Goal: Task Accomplishment & Management: Complete application form

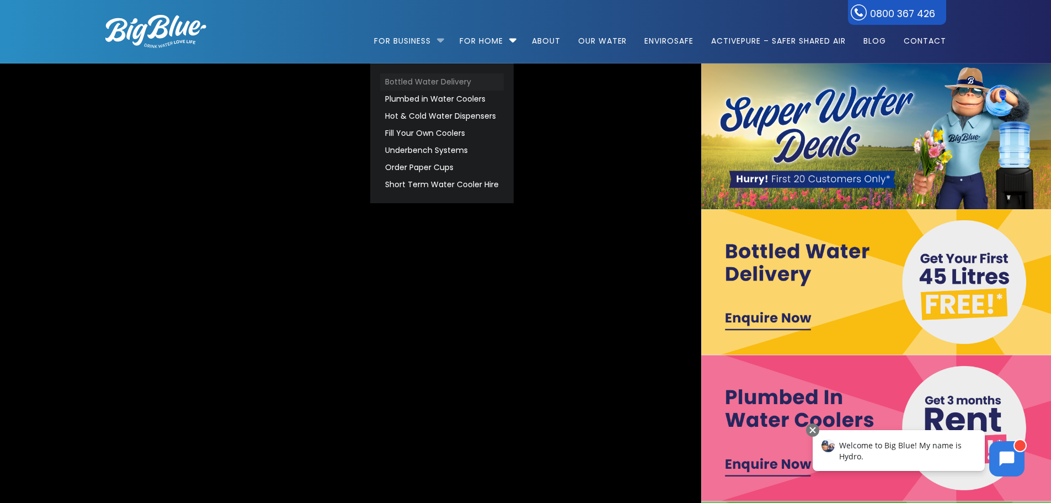
click at [429, 78] on link "Bottled Water Delivery" at bounding box center [442, 81] width 124 height 17
click at [429, 179] on link "Short Term Water Cooler Hire" at bounding box center [442, 184] width 124 height 17
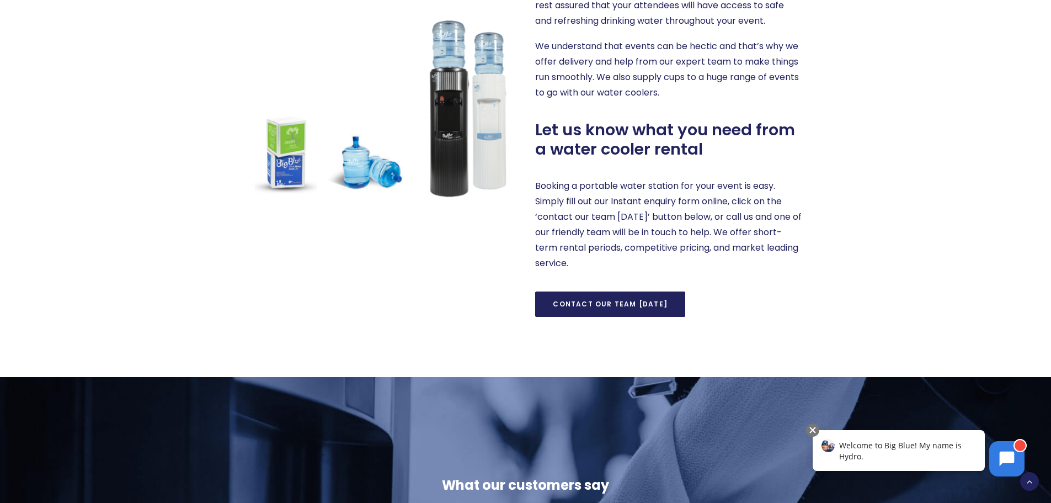
scroll to position [662, 0]
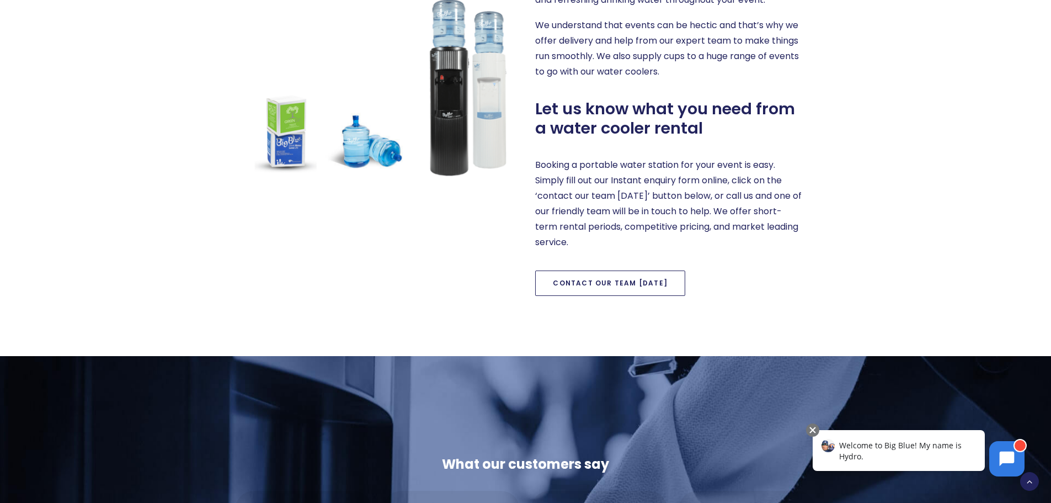
click at [597, 279] on link "Contact our team [DATE]" at bounding box center [610, 282] width 150 height 25
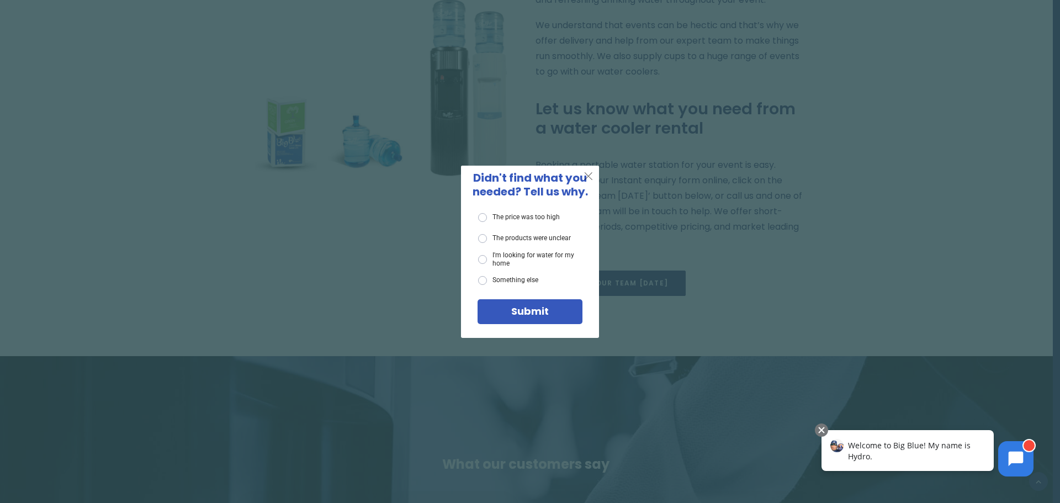
click at [588, 177] on span "X" at bounding box center [588, 176] width 10 height 14
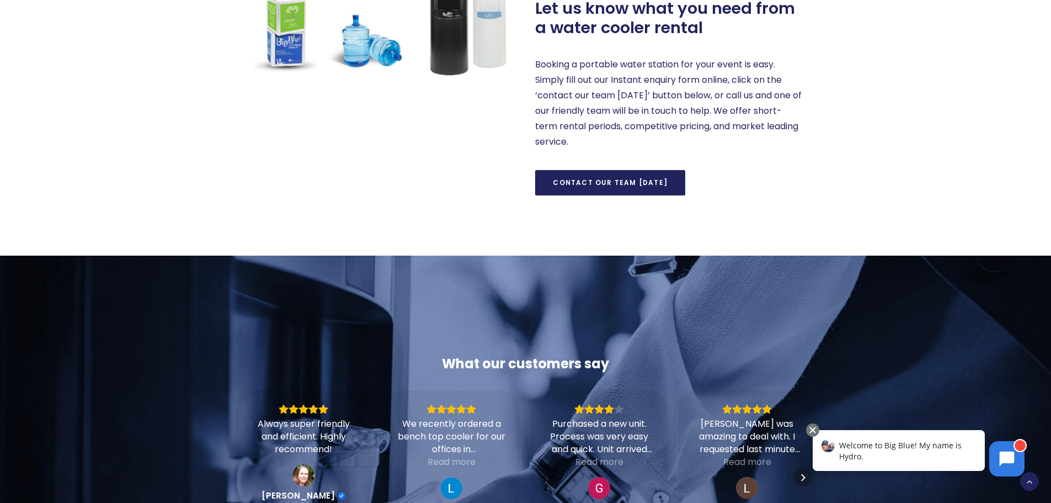
scroll to position [938, 0]
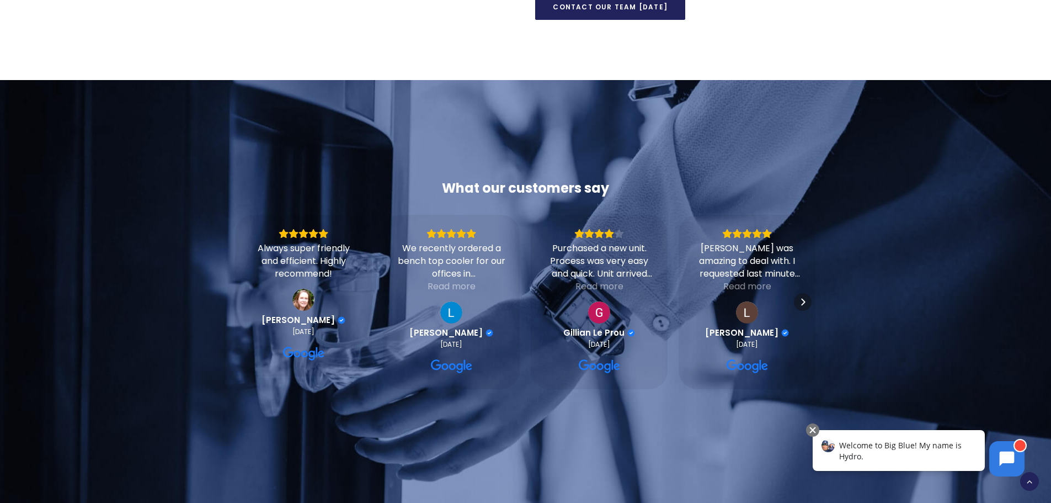
click at [844, 439] on div "Welcome to Big Blue! My name is Hydro." at bounding box center [899, 450] width 172 height 41
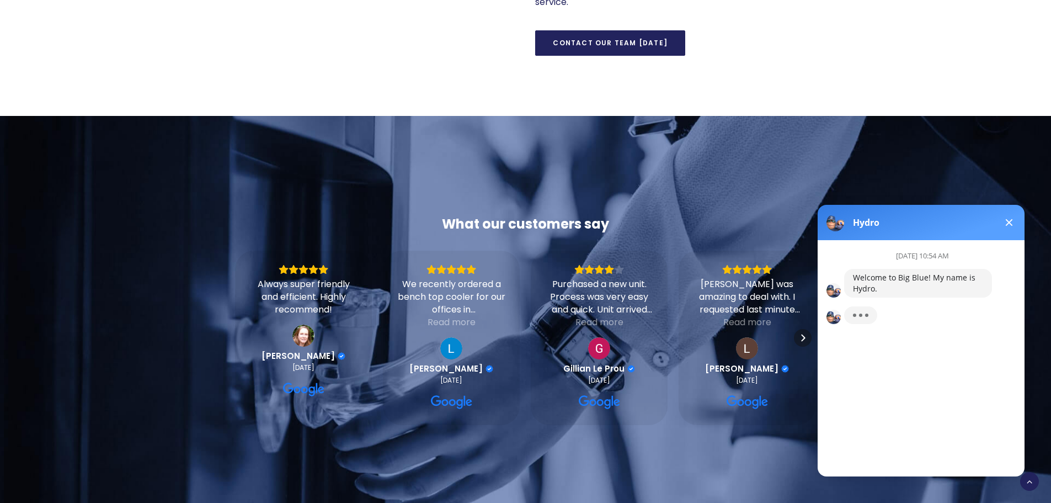
scroll to position [883, 0]
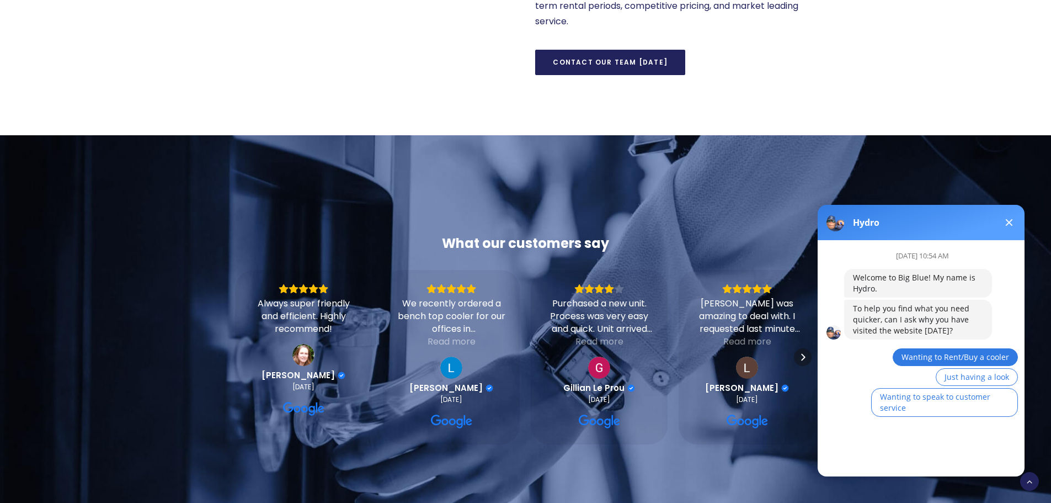
click at [942, 362] on button "Wanting to Rent/Buy a cooler" at bounding box center [955, 357] width 125 height 18
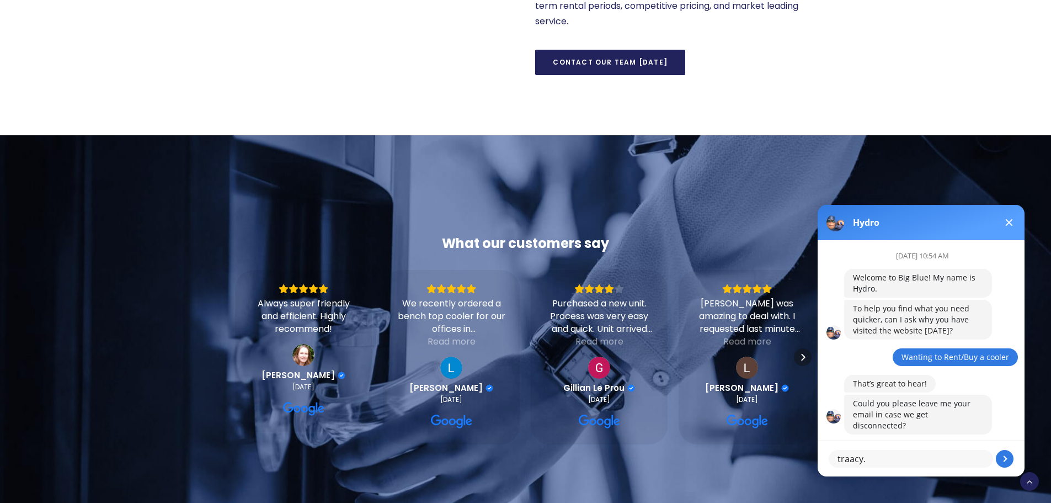
type textarea "[EMAIL_ADDRESS][PERSON_NAME][DOMAIN_NAME]"
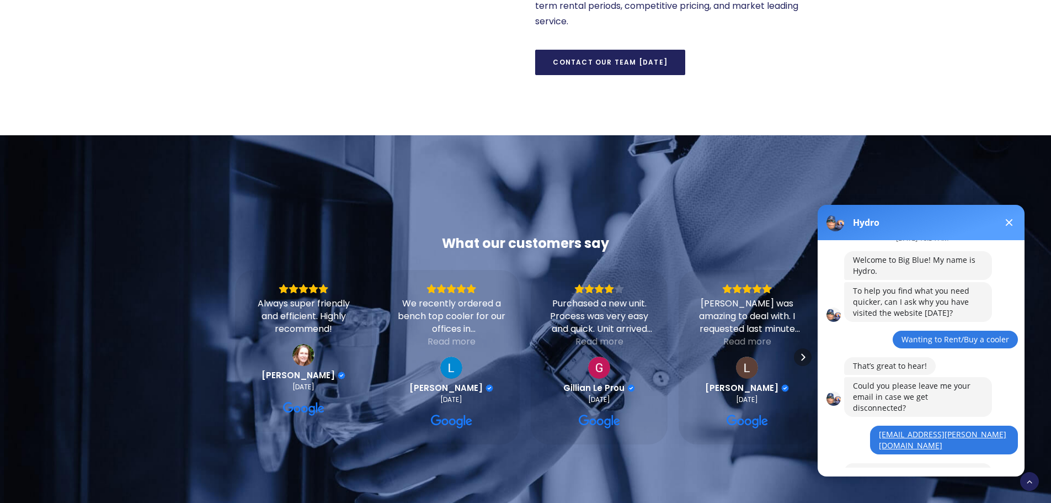
scroll to position [66, 0]
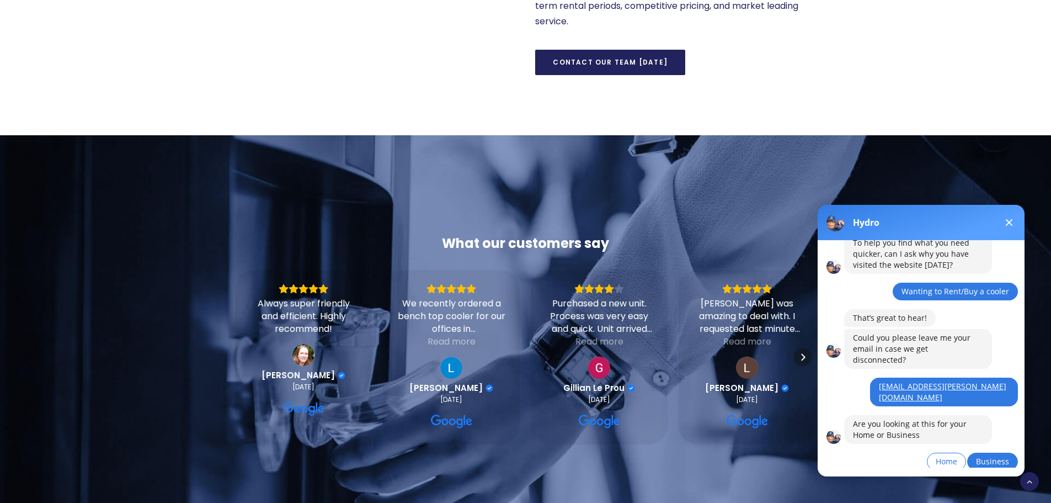
click at [985, 456] on span "Business" at bounding box center [992, 461] width 33 height 10
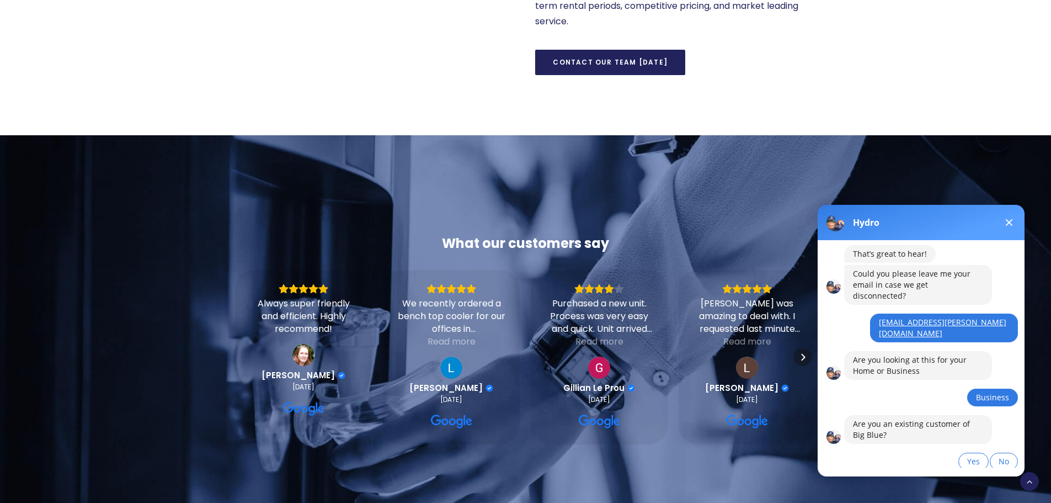
scroll to position [130, 0]
click at [1006, 456] on span "No" at bounding box center [1004, 461] width 10 height 10
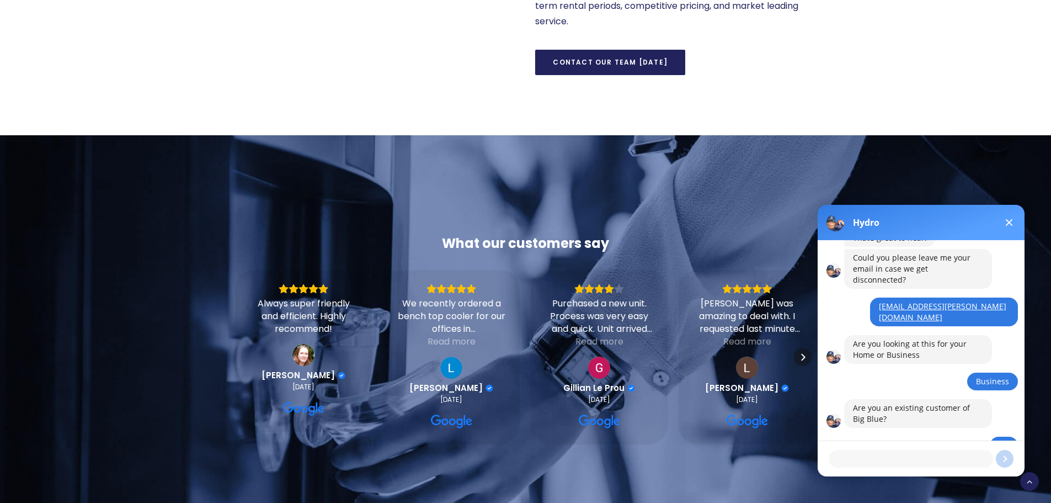
scroll to position [195, 0]
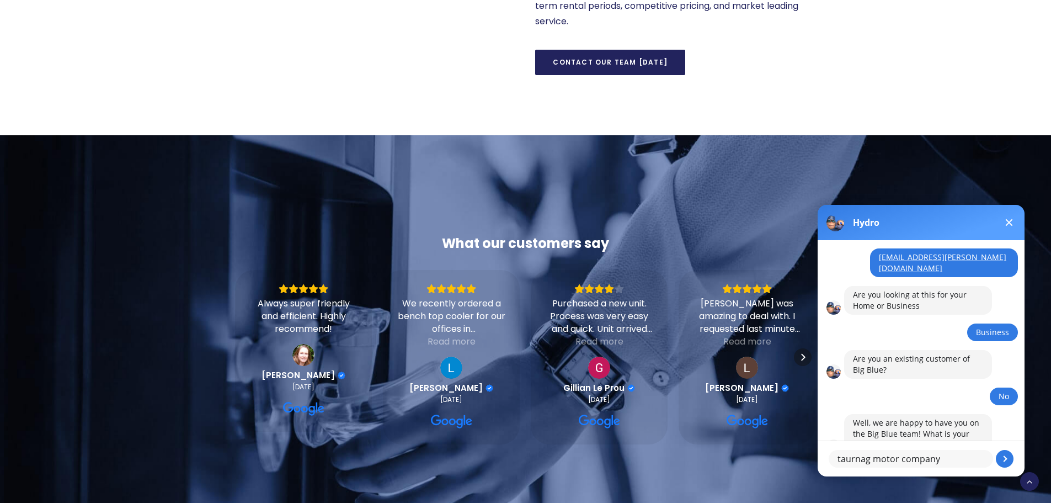
click at [857, 456] on textarea "taurnag motor company" at bounding box center [911, 459] width 164 height 18
click at [956, 455] on textarea "tauranag motor company" at bounding box center [911, 459] width 164 height 18
click at [874, 455] on textarea "tauranag motor company" at bounding box center [911, 459] width 164 height 18
type textarea "tauranga motor company"
click at [1007, 456] on button at bounding box center [1005, 459] width 18 height 18
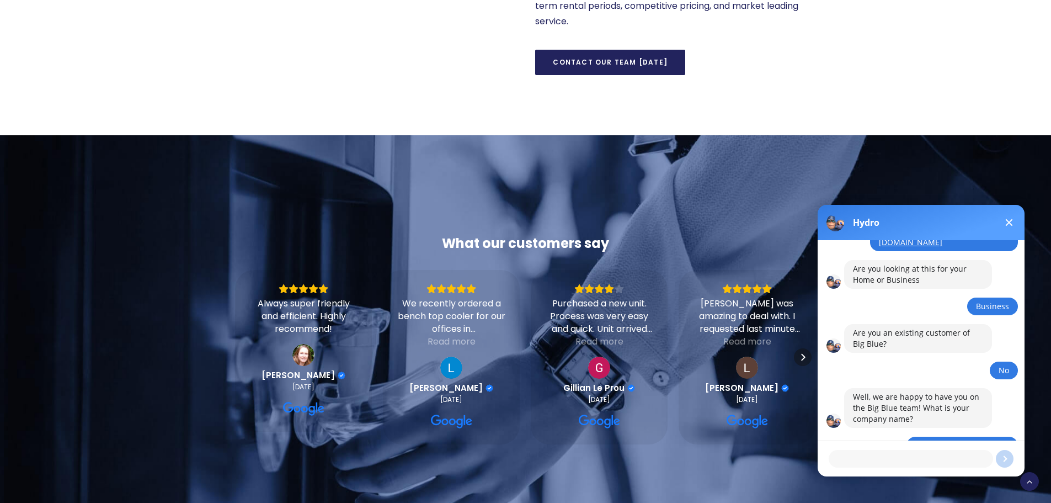
scroll to position [248, 0]
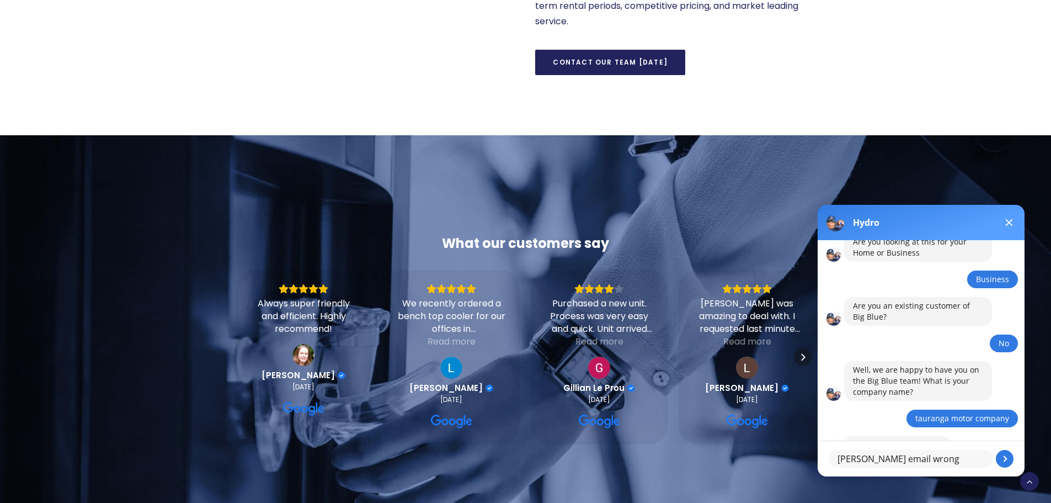
type textarea "[PERSON_NAME] email wrong"
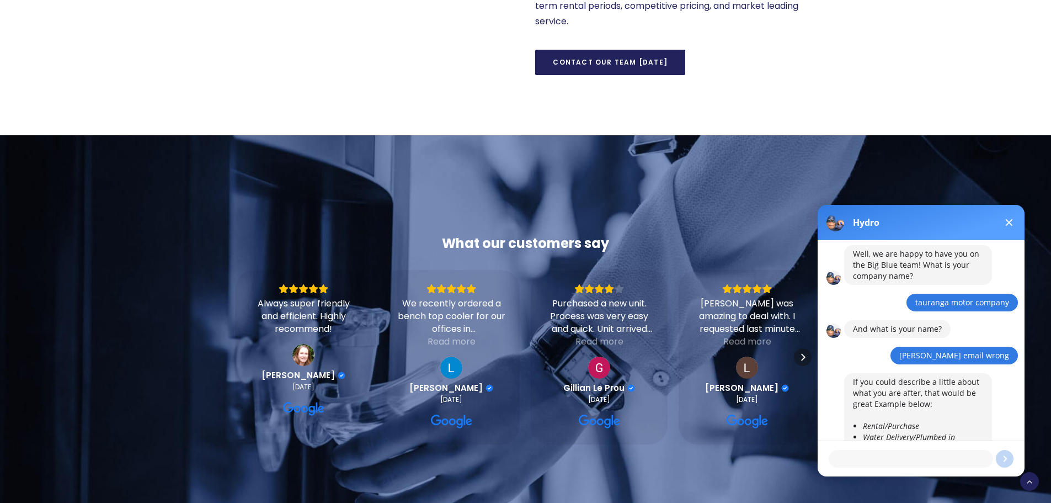
scroll to position [378, 0]
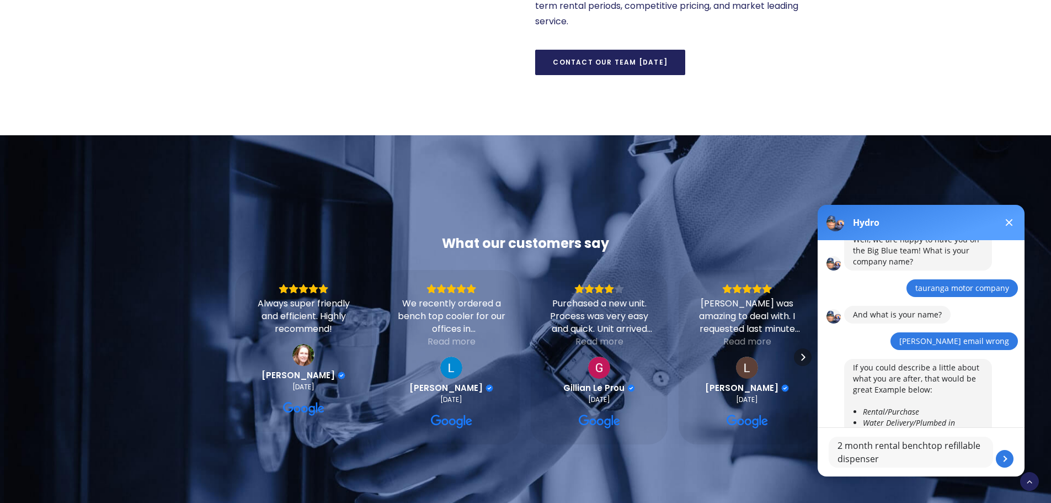
type textarea "2 month rental benchtop refillable dispenser"
click at [1004, 461] on button at bounding box center [1005, 459] width 18 height 18
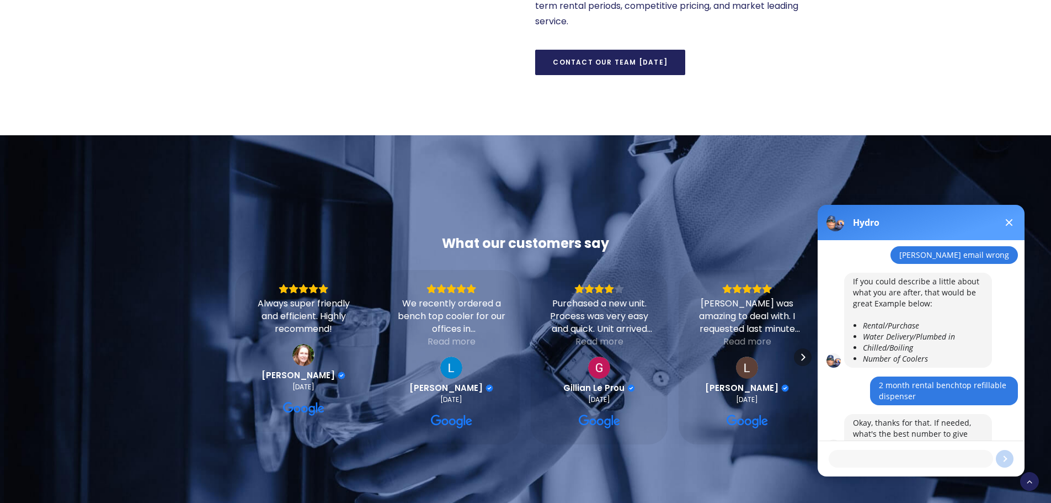
scroll to position [464, 0]
type textarea "075789083"
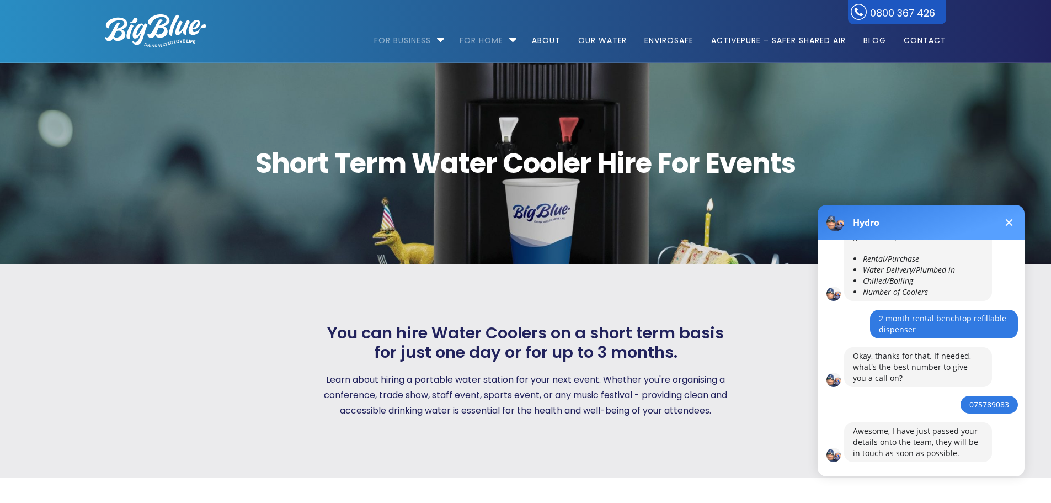
scroll to position [0, 0]
